Goal: Transaction & Acquisition: Purchase product/service

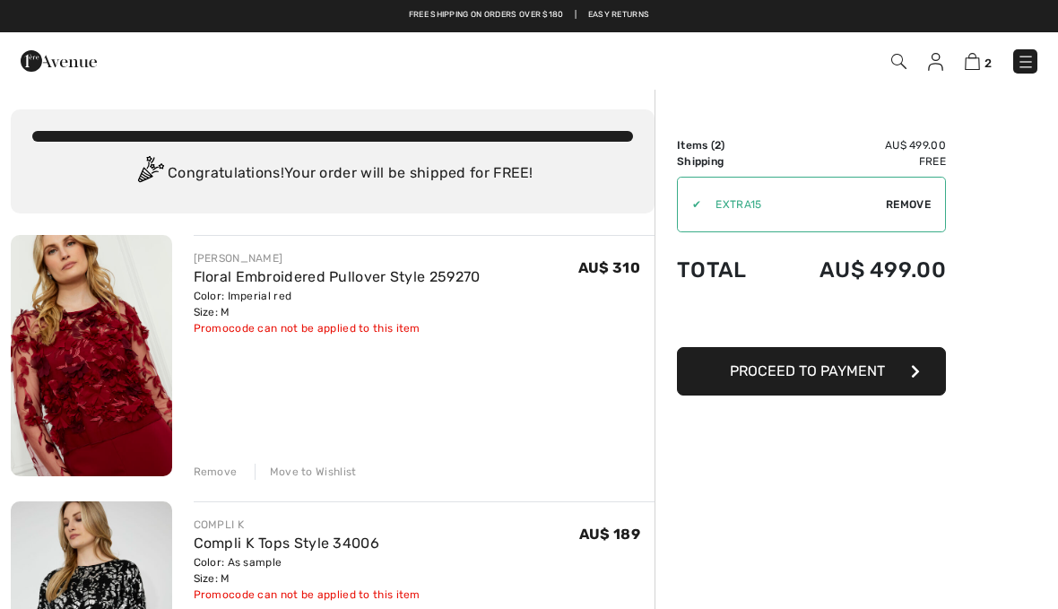
click at [831, 388] on button "Proceed to Payment" at bounding box center [811, 371] width 269 height 48
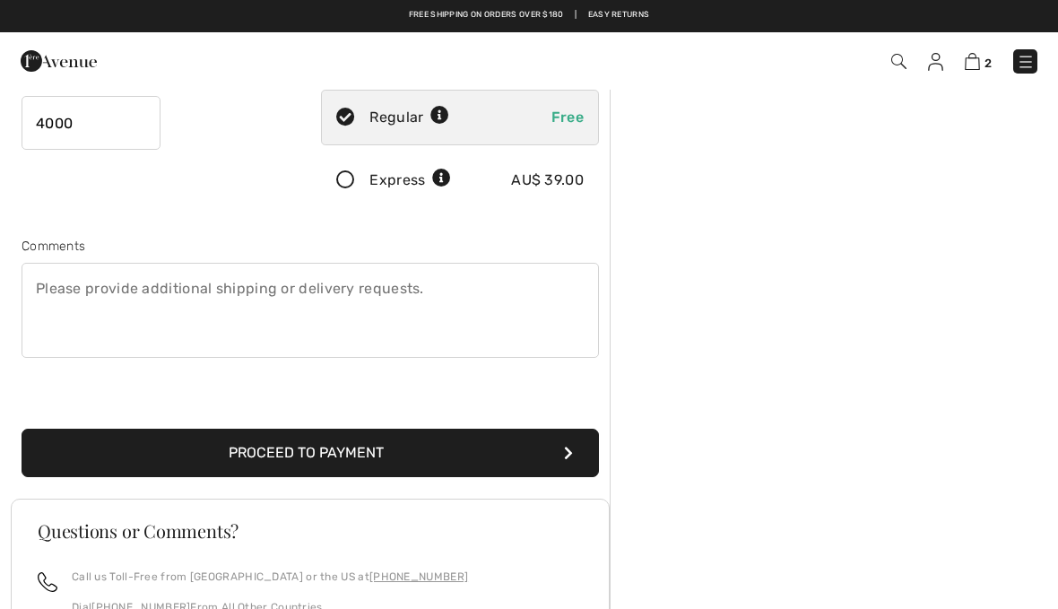
scroll to position [343, 0]
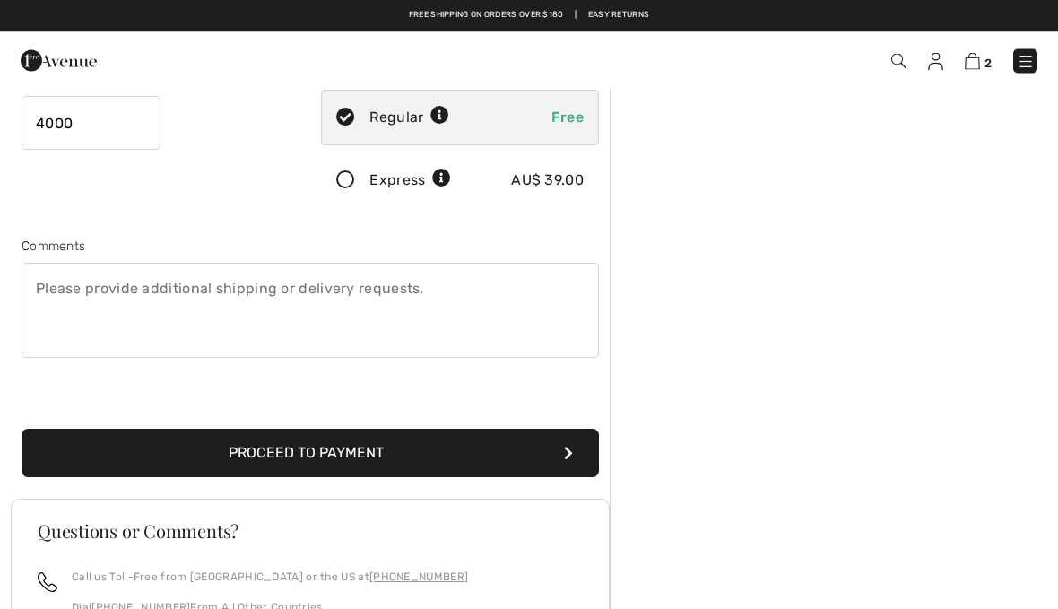
click at [350, 453] on button "Proceed to Payment" at bounding box center [310, 453] width 577 height 48
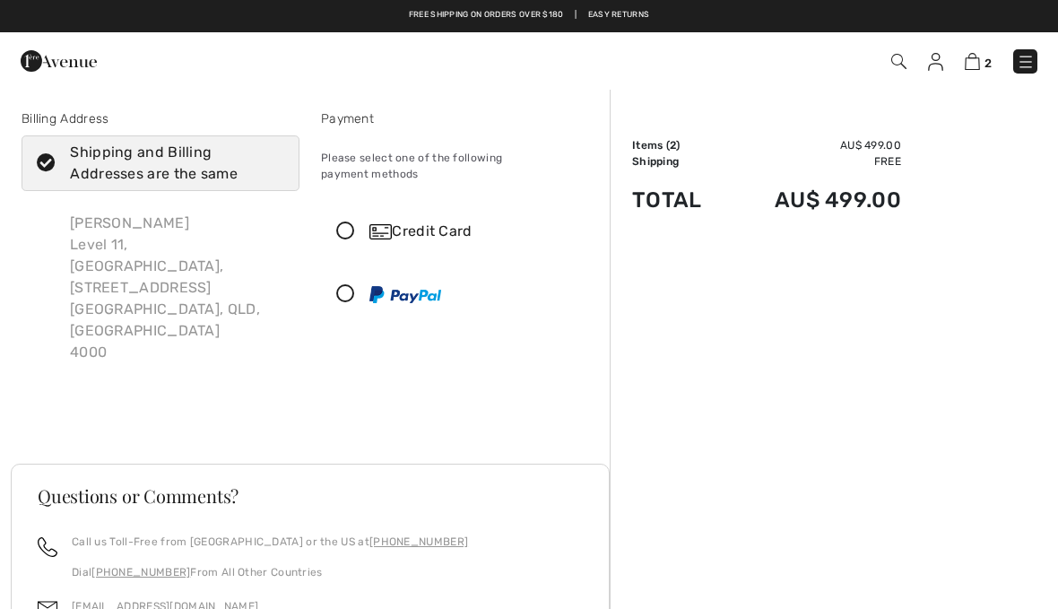
click at [342, 222] on icon at bounding box center [346, 231] width 48 height 19
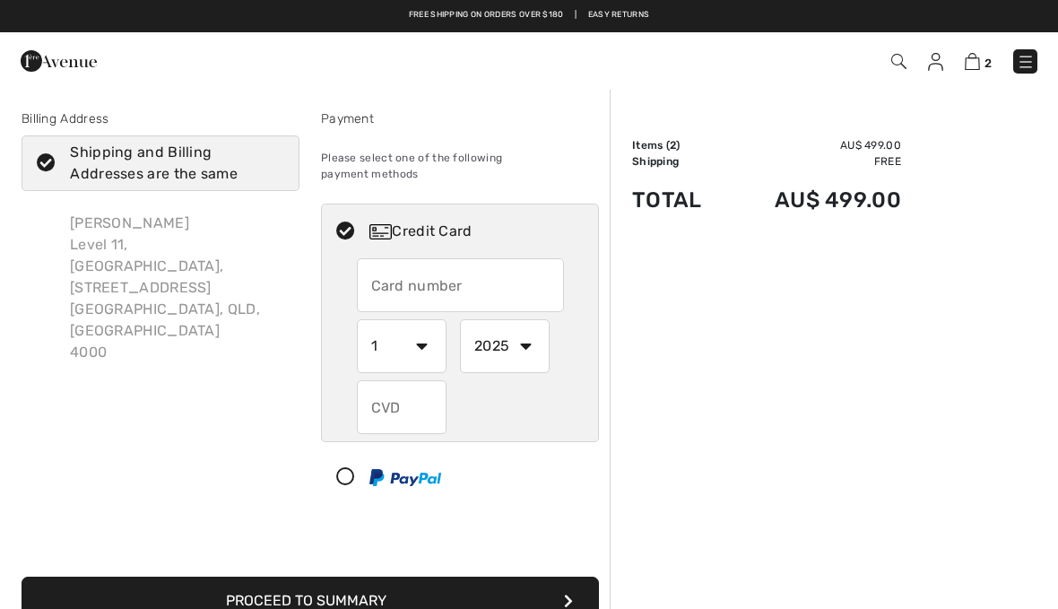
click at [521, 275] on input "text" at bounding box center [460, 285] width 207 height 54
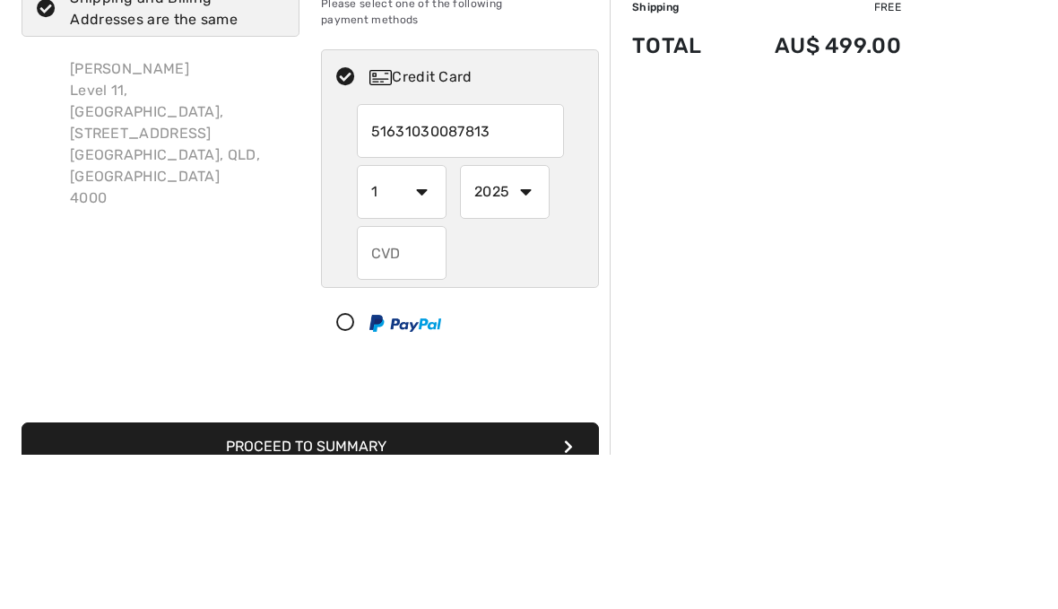
type input "5163103008781332"
select select "11"
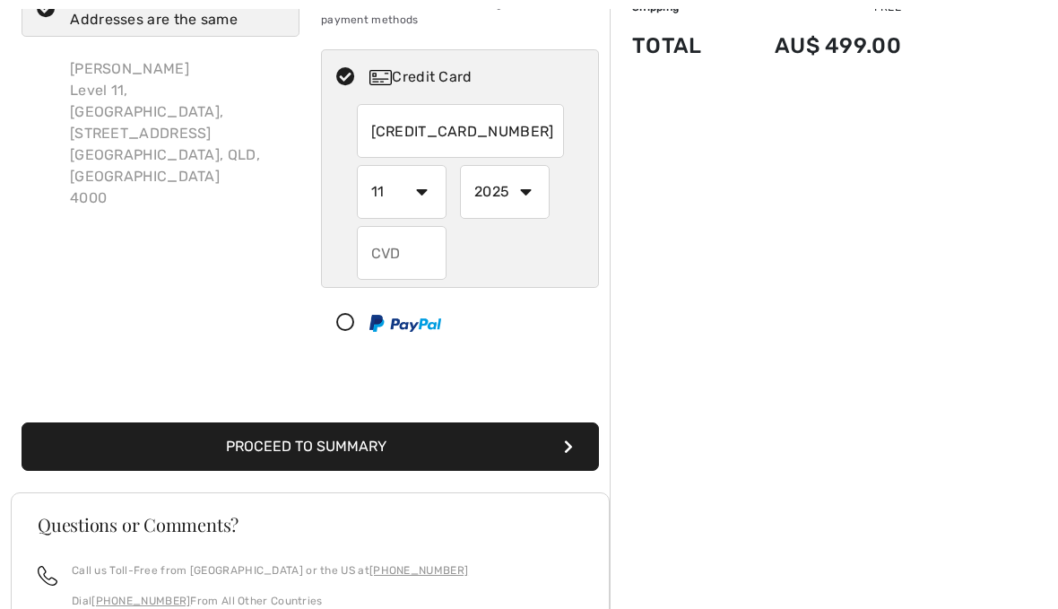
click at [428, 248] on input "text" at bounding box center [402, 253] width 90 height 54
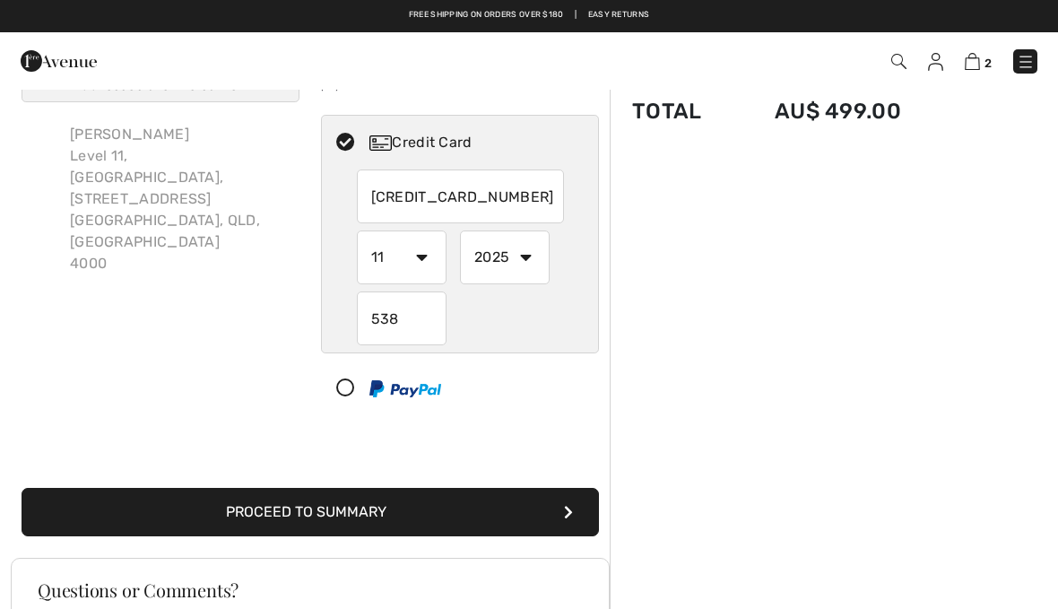
scroll to position [90, 0]
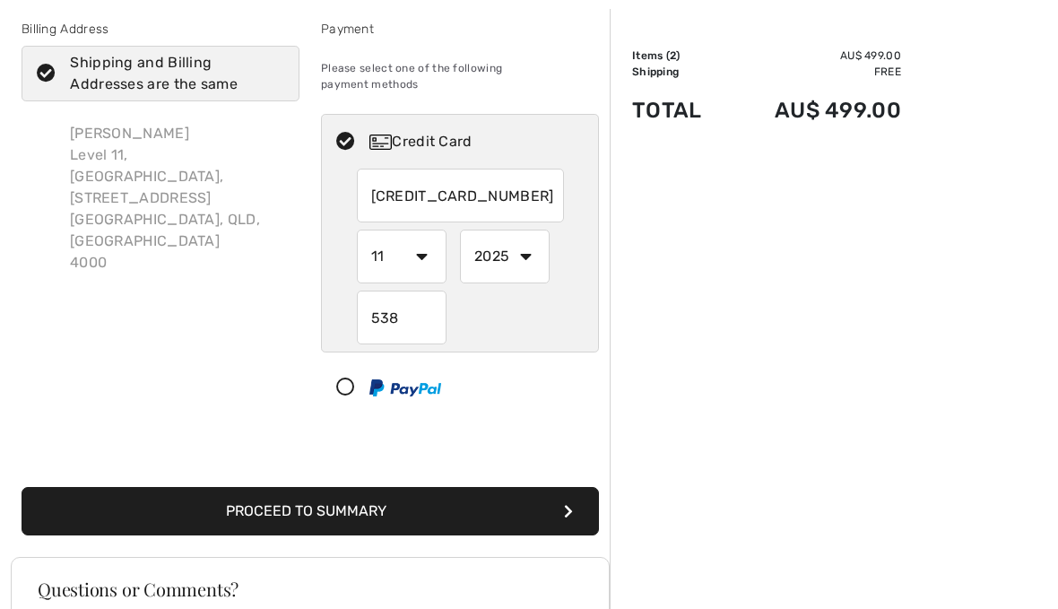
type input "538"
click at [334, 495] on button "Proceed to Summary" at bounding box center [310, 511] width 577 height 48
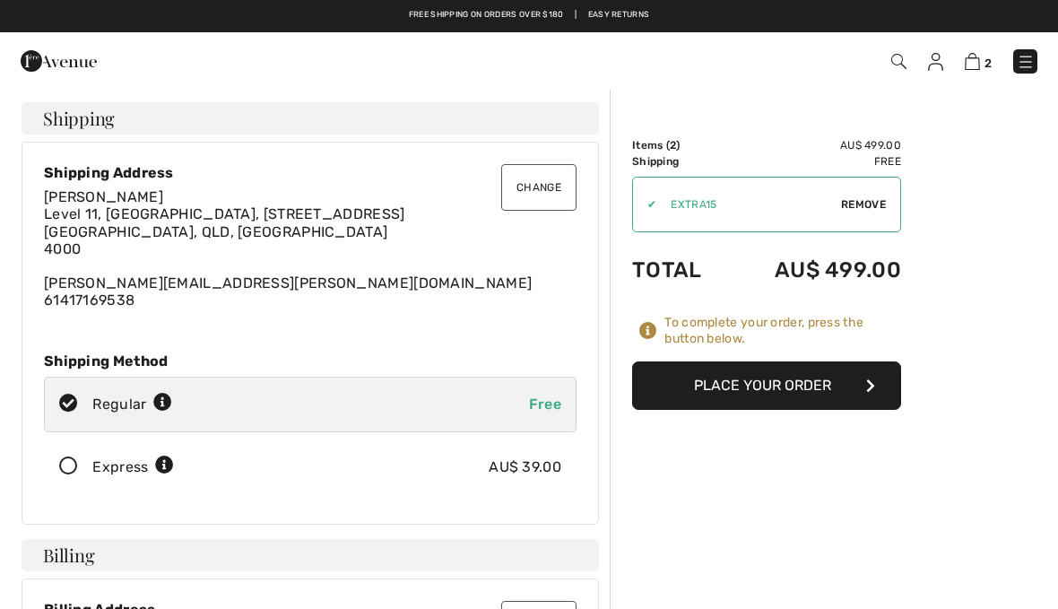
click at [778, 397] on button "Place Your Order" at bounding box center [766, 385] width 269 height 48
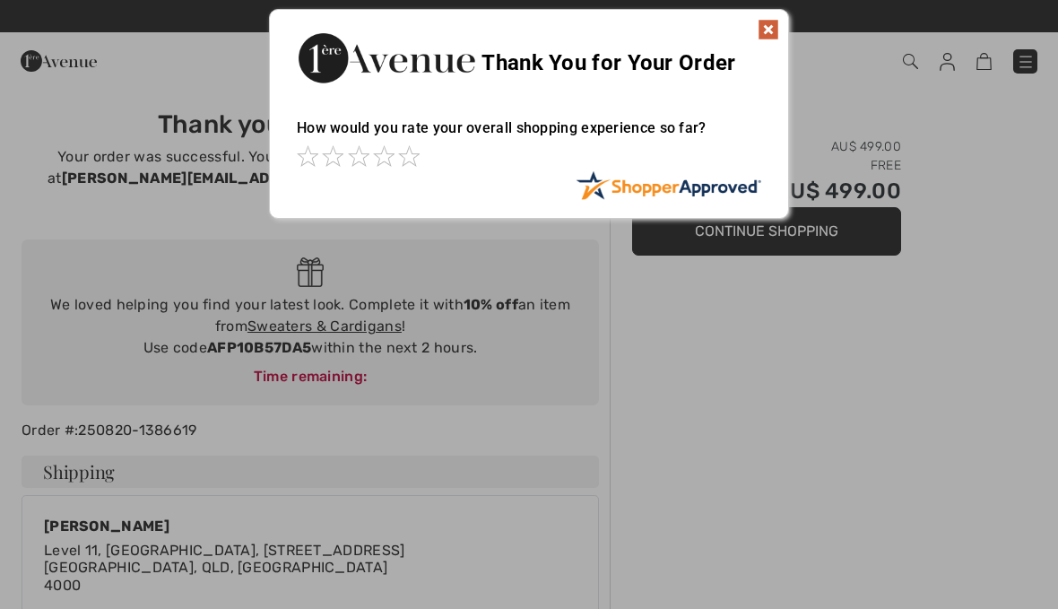
click at [776, 19] on img at bounding box center [768, 30] width 22 height 22
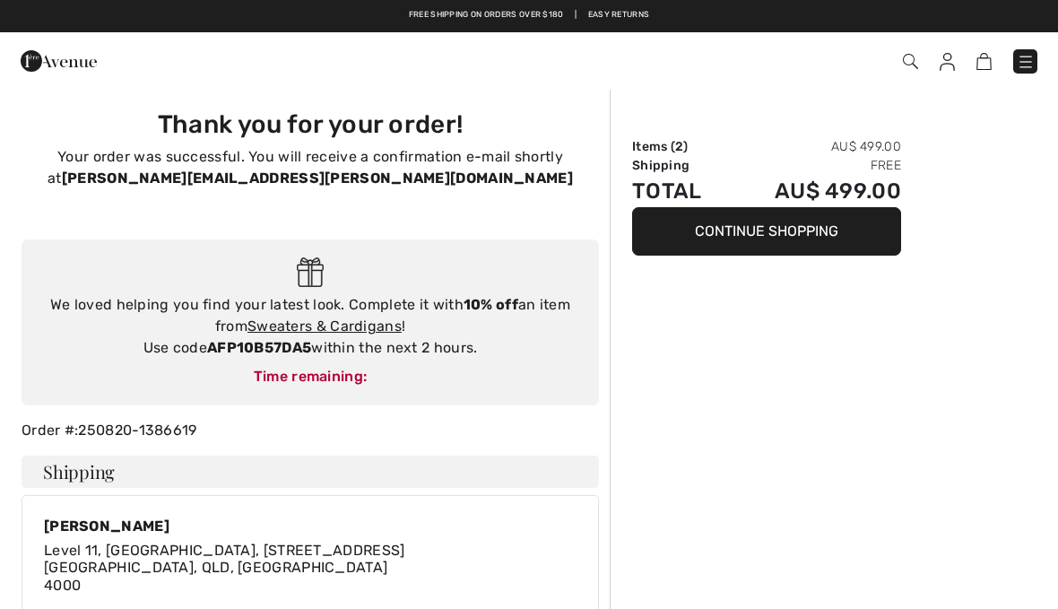
click at [770, 27] on div "Free shipping on orders over $180 | Easy Returns" at bounding box center [529, 24] width 1040 height 30
